Goal: Task Accomplishment & Management: Complete application form

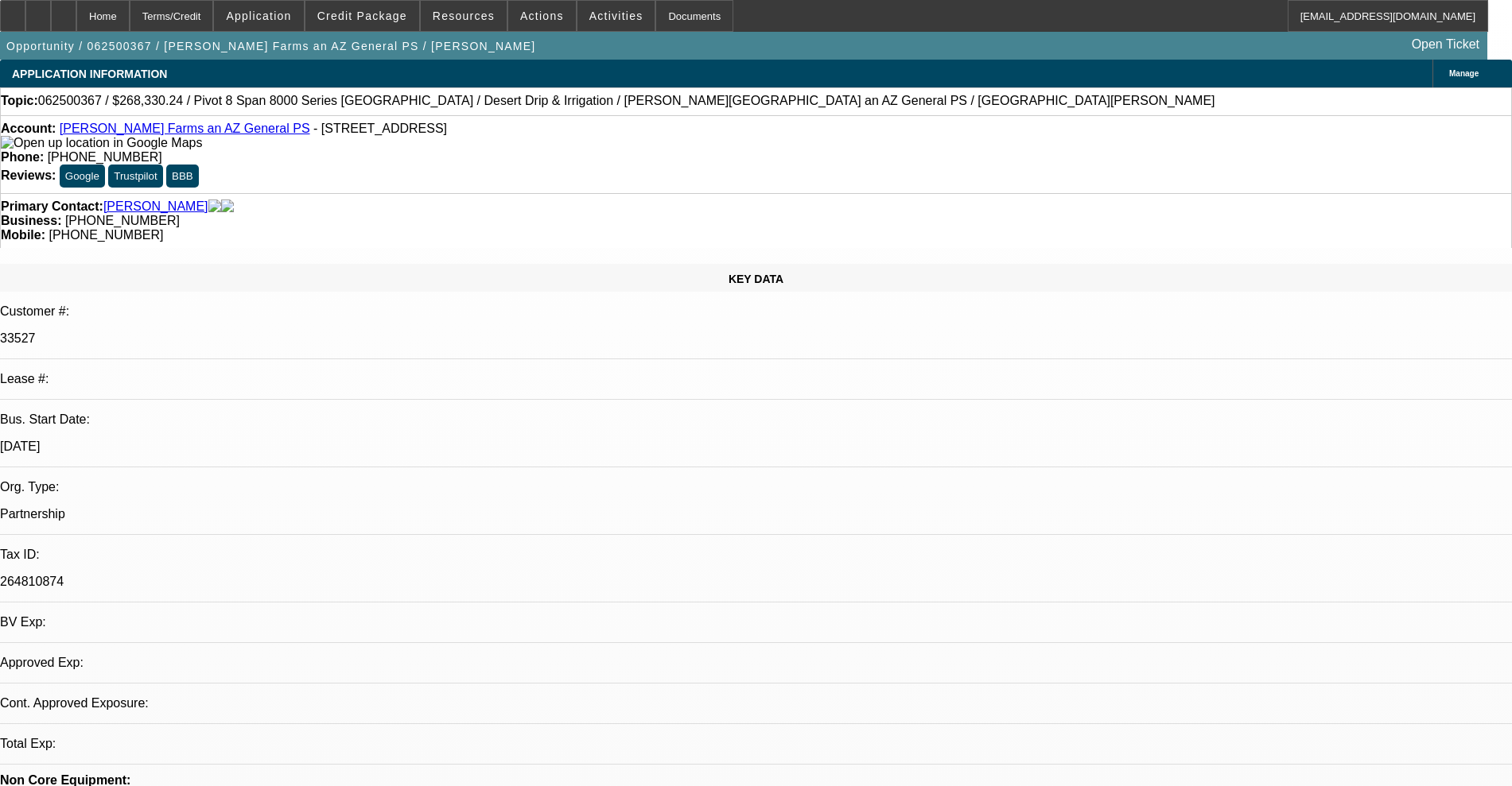
select select "0"
select select "0.1"
select select "4"
select select "0"
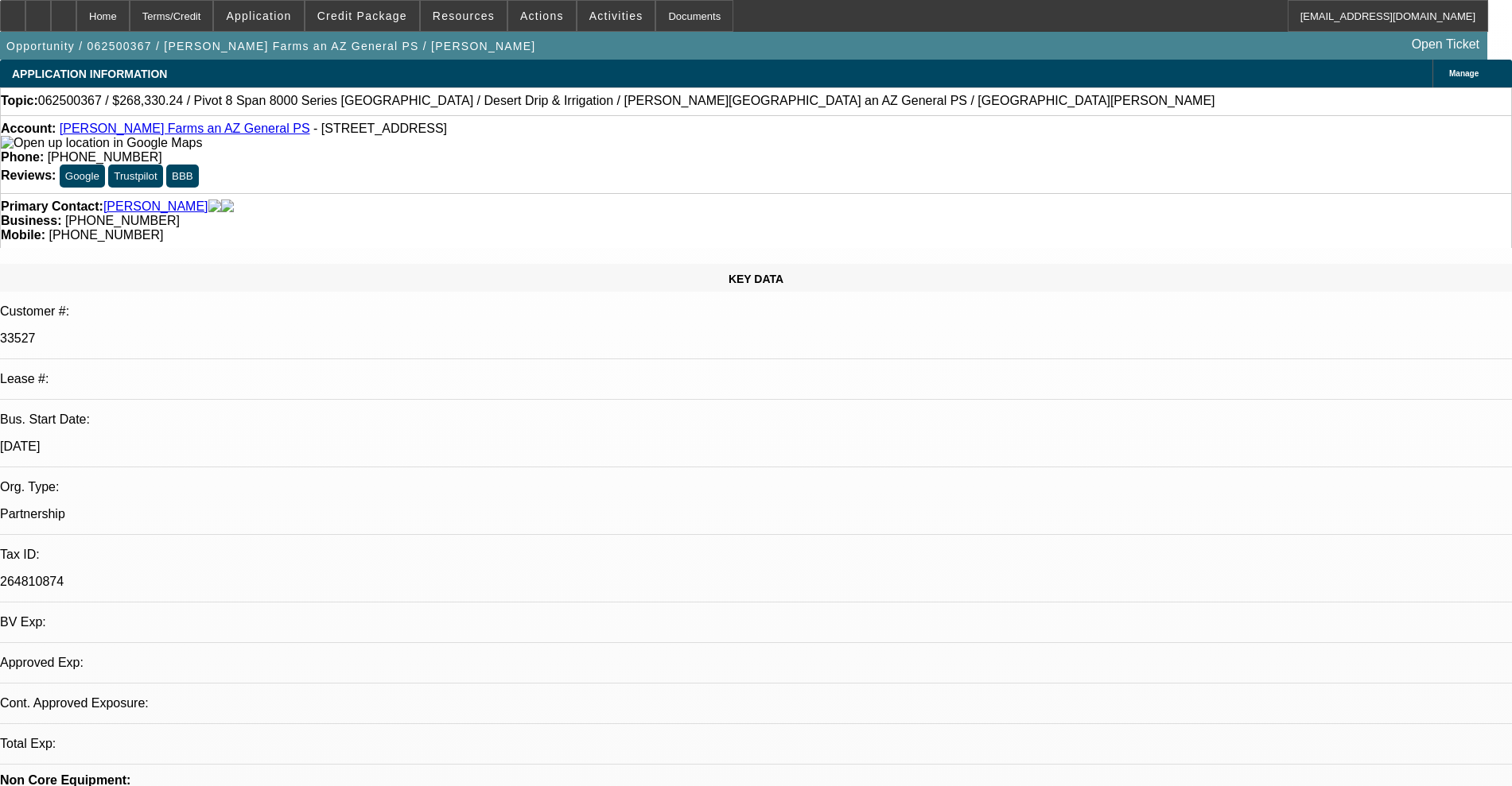
select select "0"
select select "0.1"
select select "4"
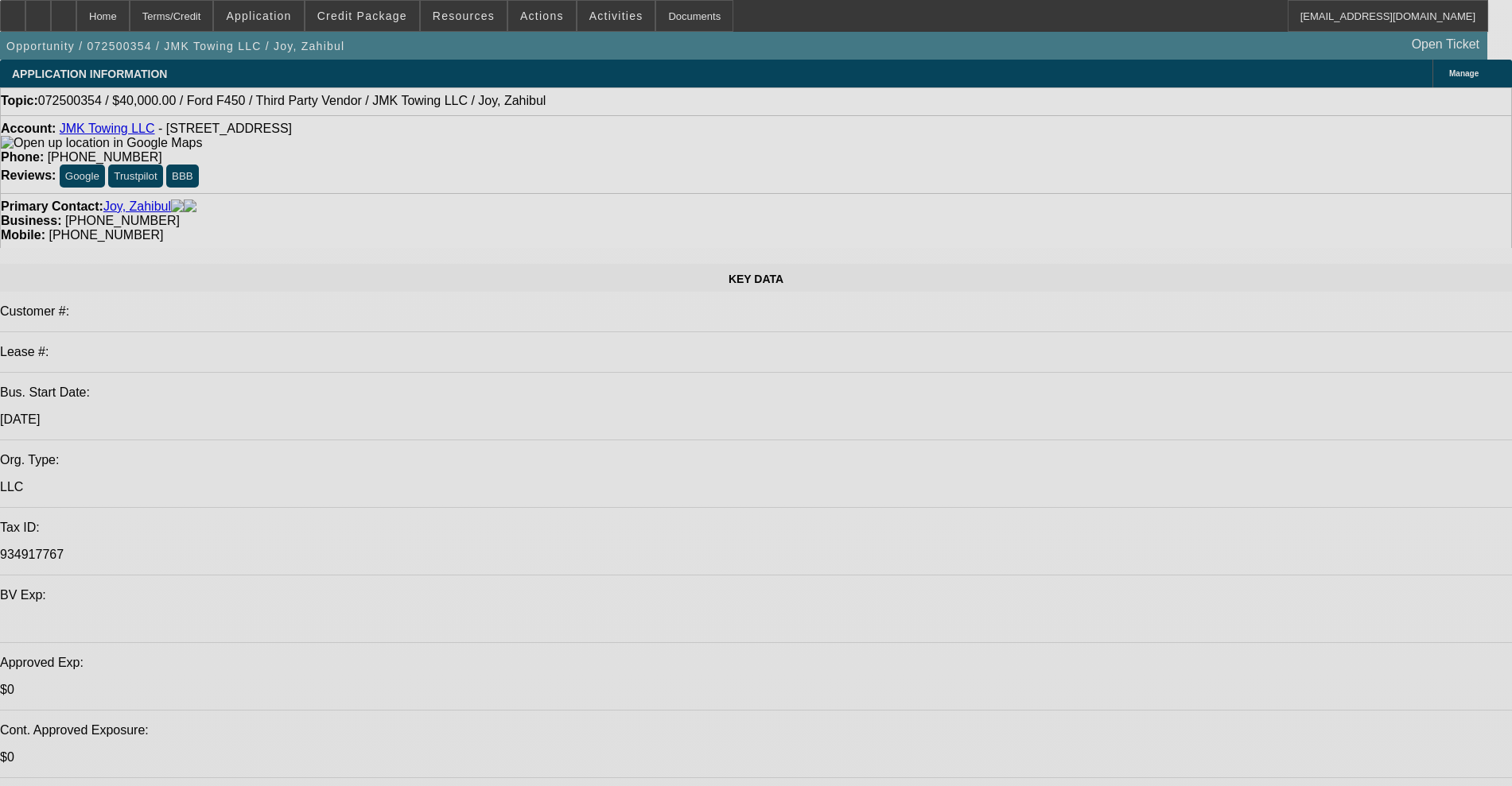
select select "0"
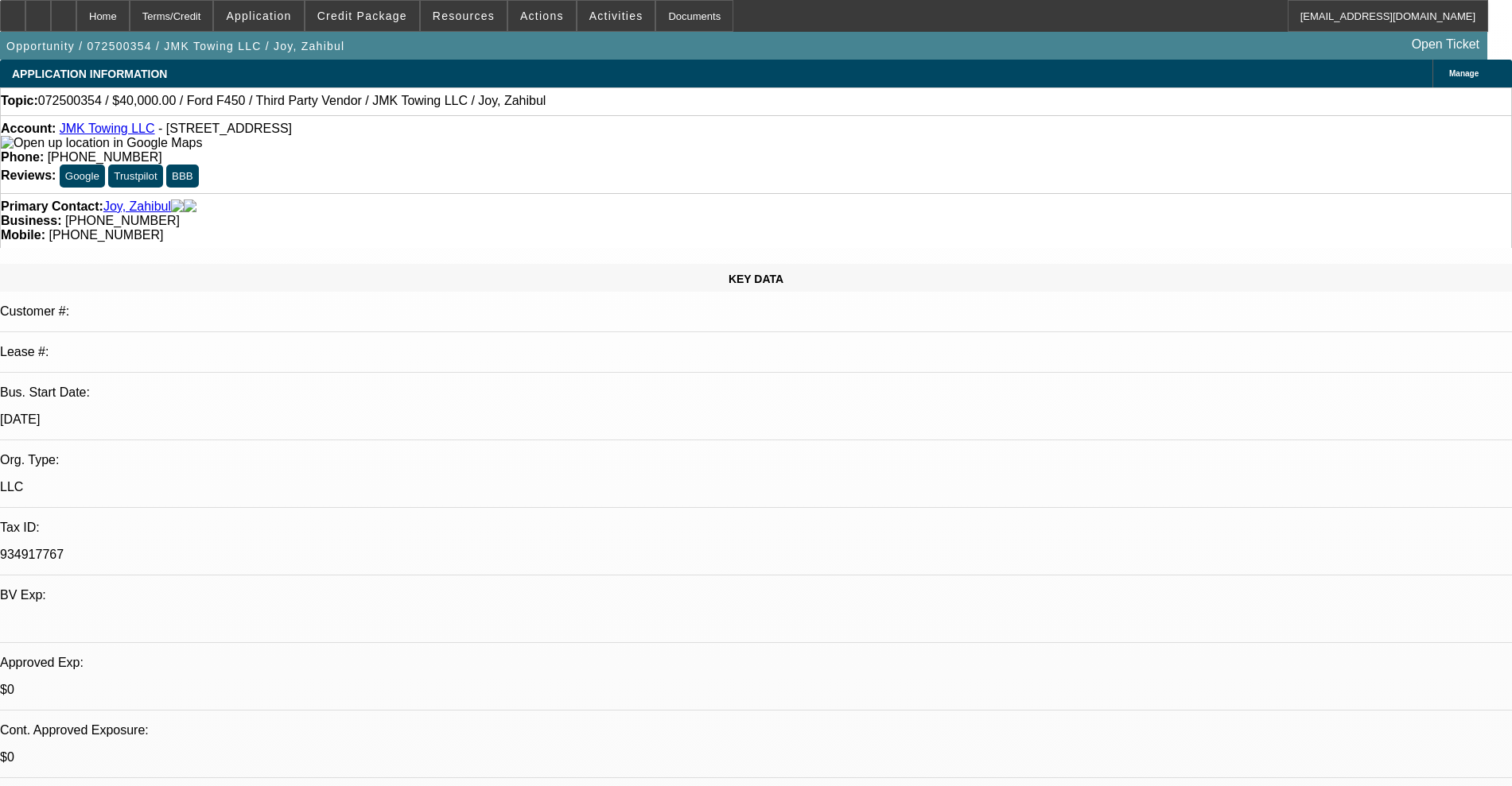
select select "0"
select select "6"
select select "0"
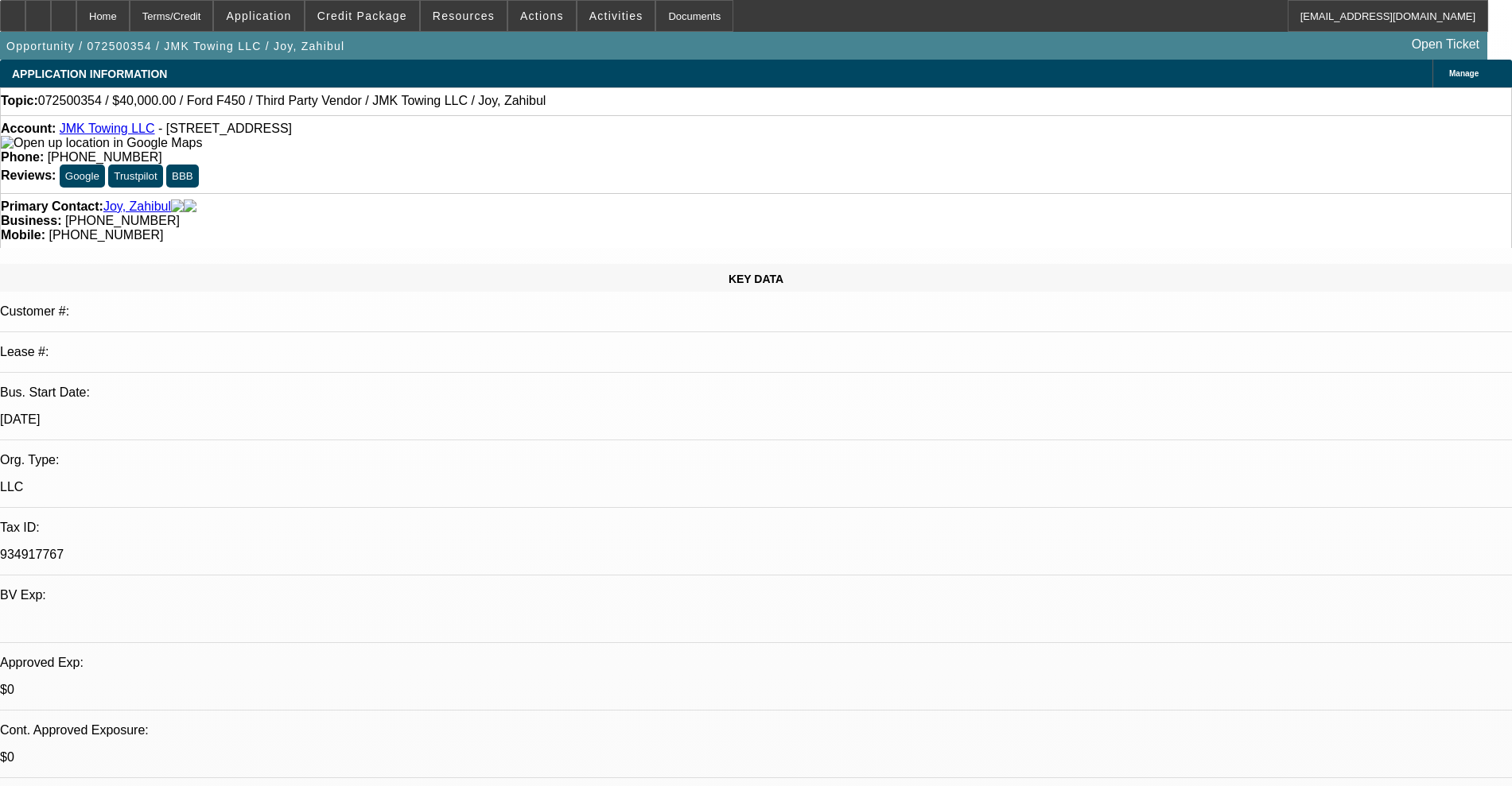
select select "4"
select select "0"
select select "6"
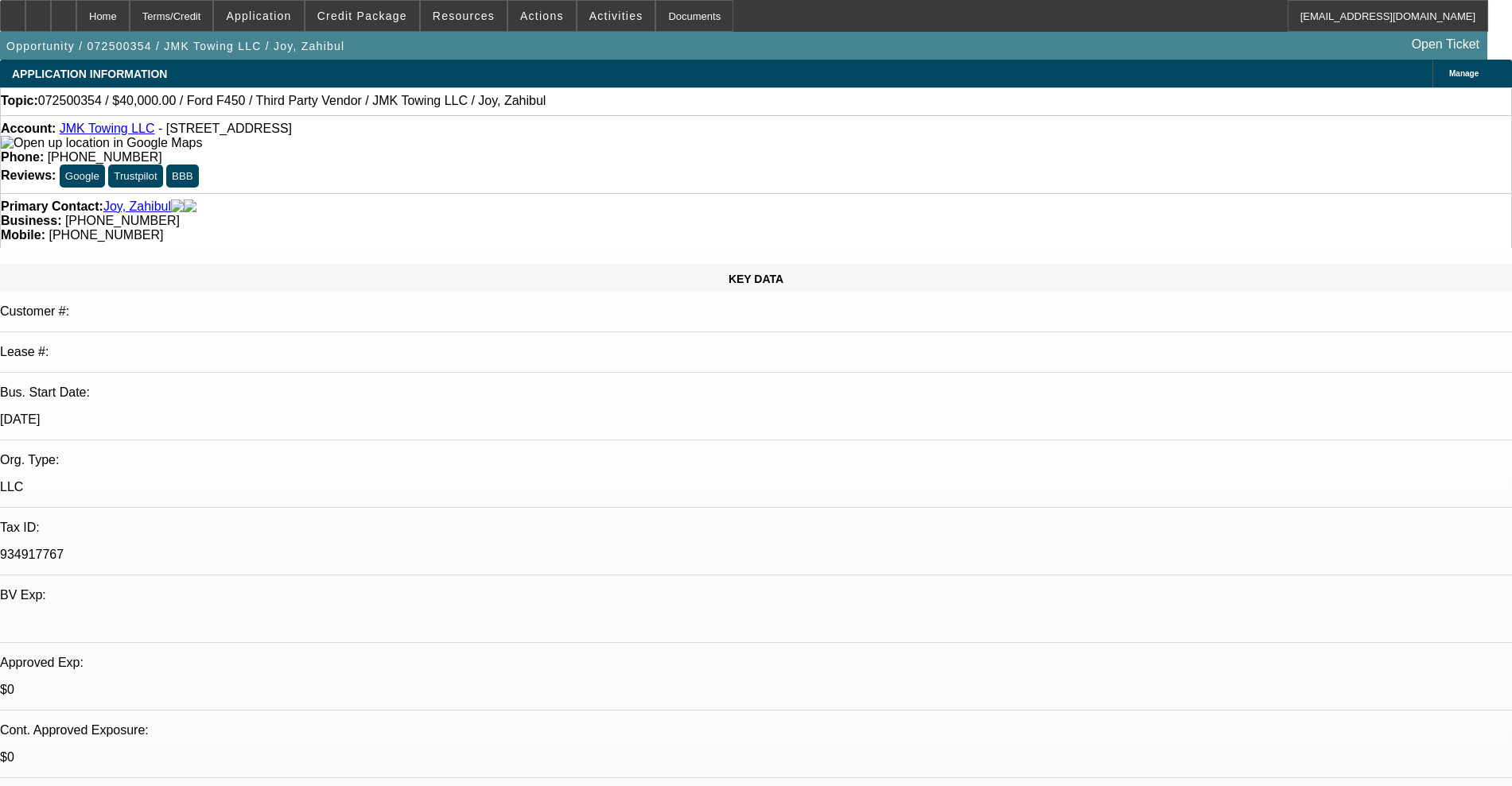
select select "0"
select select "0.1"
select select "4"
click at [26, 9] on div at bounding box center [12, 16] width 26 height 32
